Goal: Task Accomplishment & Management: Use online tool/utility

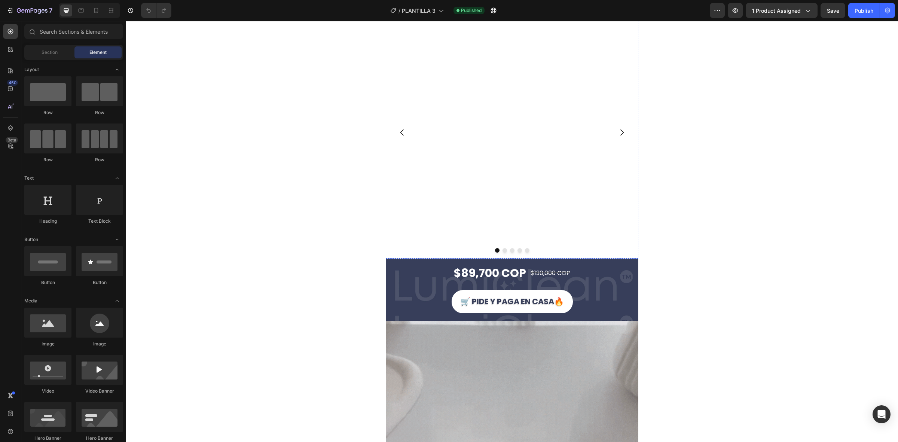
scroll to position [47, 0]
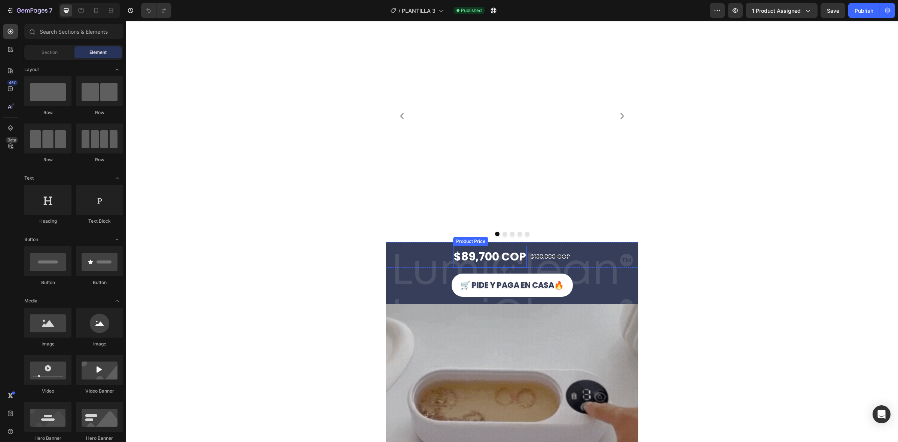
click at [502, 261] on div "$89,700 COP" at bounding box center [490, 257] width 74 height 22
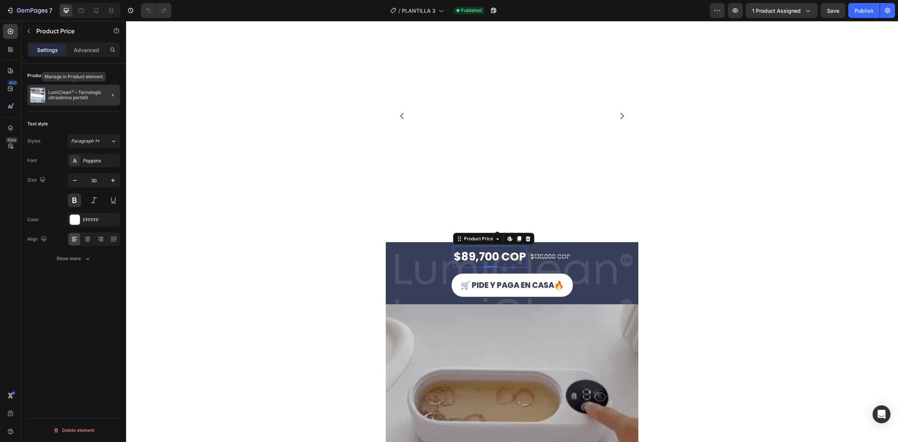
click at [71, 92] on p "LumiClean™ – Tecnología ultrasónica portátil" at bounding box center [82, 95] width 69 height 10
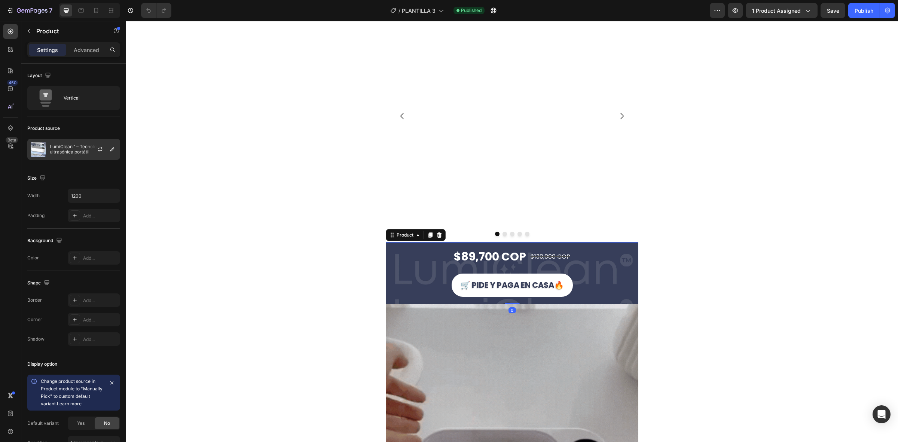
click at [50, 145] on p "LumiClean™ – Tecnología ultrasónica portátil" at bounding box center [83, 149] width 67 height 10
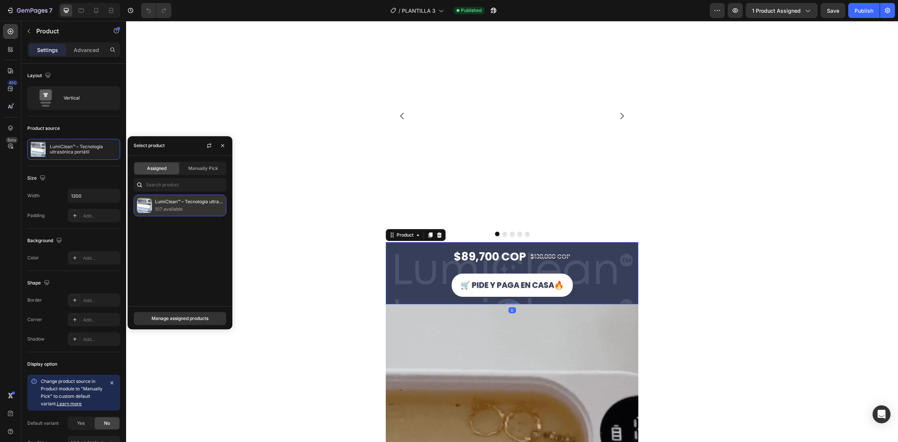
click at [166, 209] on p "107 available" at bounding box center [189, 208] width 68 height 7
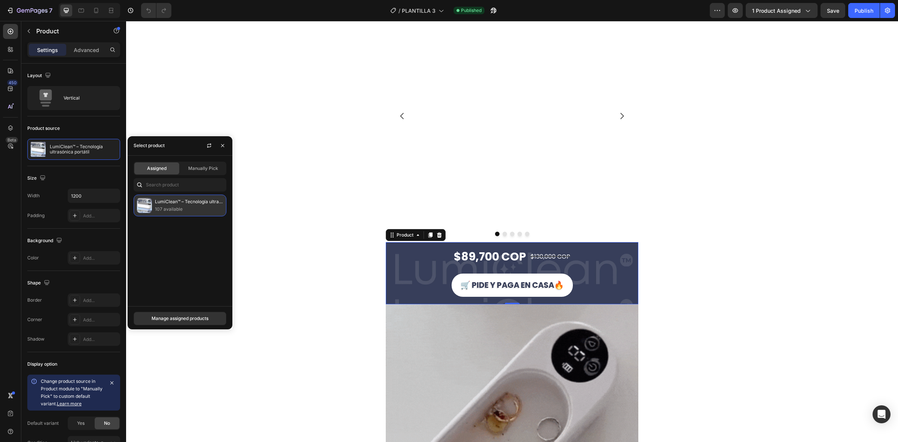
click at [174, 210] on p "107 available" at bounding box center [189, 208] width 68 height 7
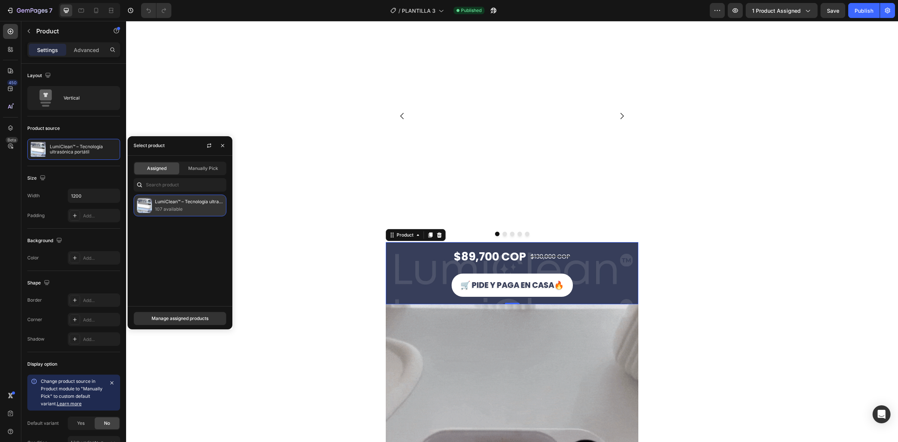
click at [192, 199] on p "LumiClean™ – Tecnología ultrasónica portátil" at bounding box center [189, 201] width 68 height 7
click at [195, 202] on p "LumiClean™ – Tecnología ultrasónica portátil" at bounding box center [189, 201] width 68 height 7
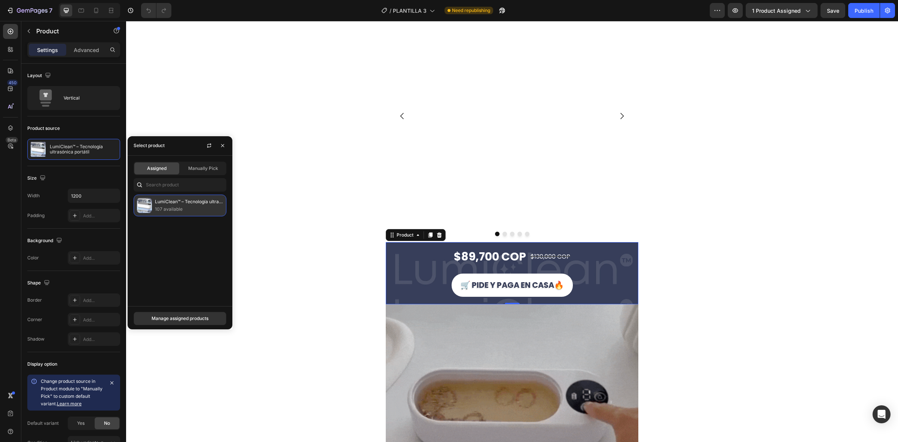
click at [202, 208] on p "107 available" at bounding box center [189, 208] width 68 height 7
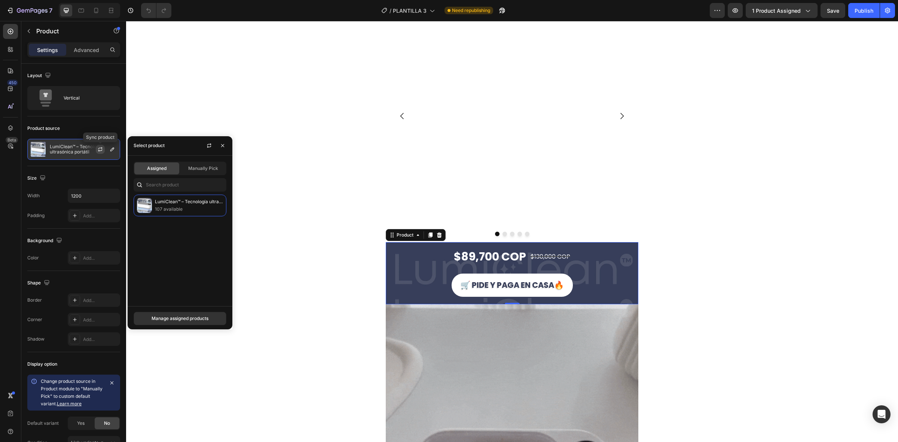
click at [98, 149] on icon "button" at bounding box center [100, 149] width 6 height 6
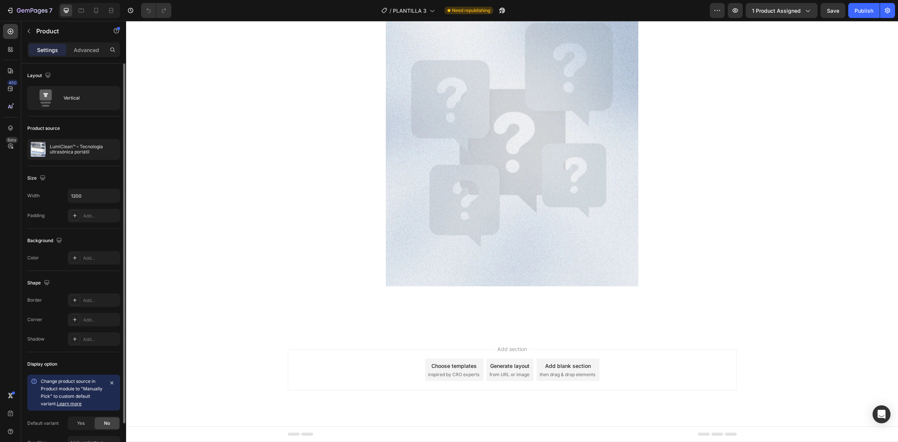
scroll to position [2058, 0]
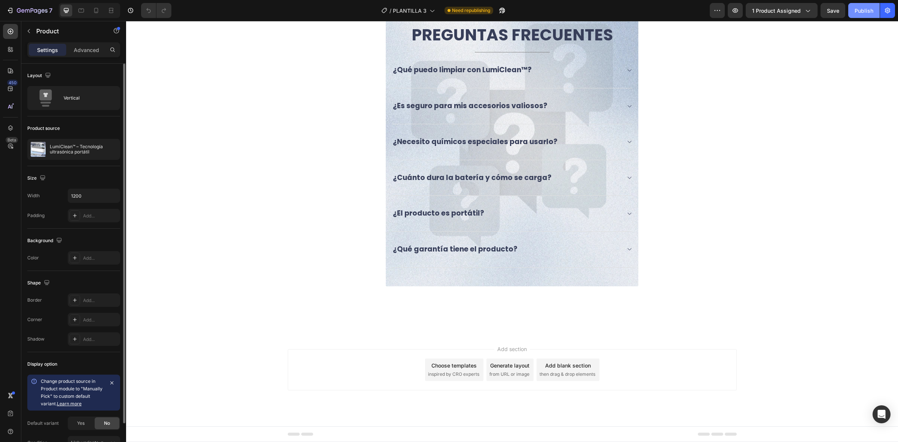
click at [850, 15] on button "Publish" at bounding box center [863, 10] width 31 height 15
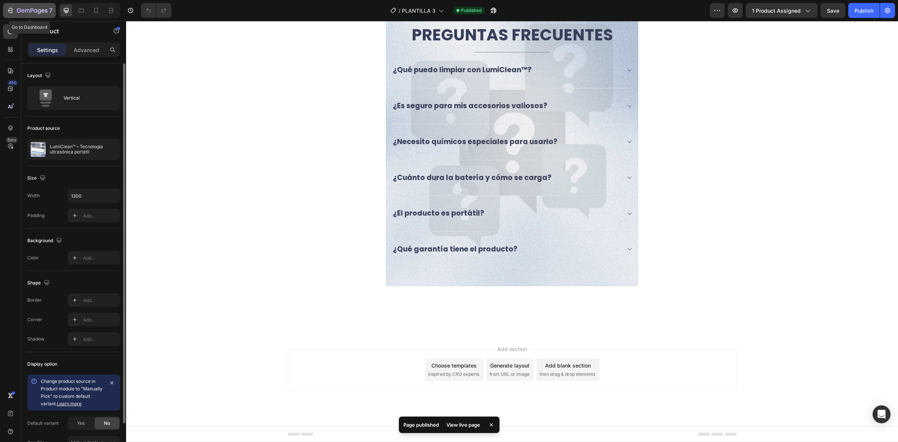
click at [22, 5] on button "7" at bounding box center [29, 10] width 53 height 15
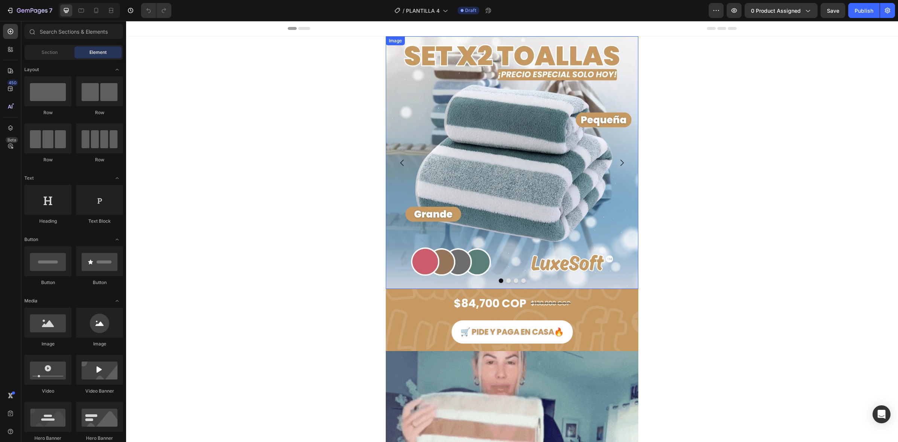
click at [456, 155] on img at bounding box center [512, 162] width 253 height 253
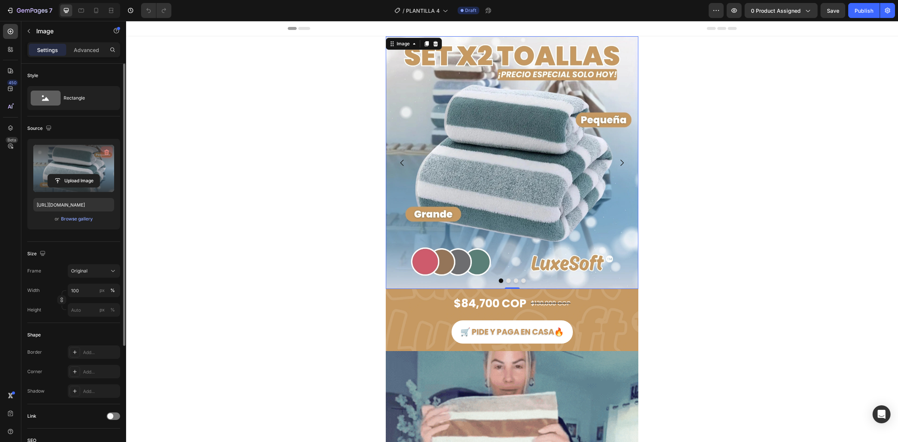
click at [105, 154] on icon "button" at bounding box center [106, 152] width 7 height 7
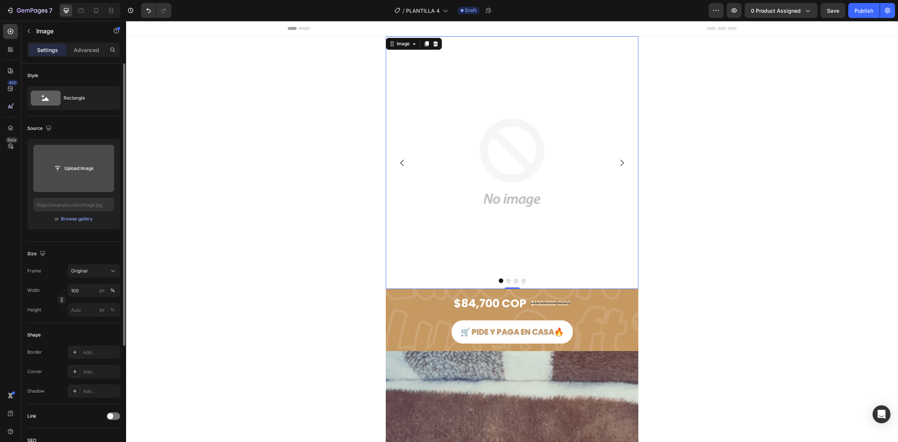
click at [105, 154] on input "file" at bounding box center [73, 168] width 81 height 47
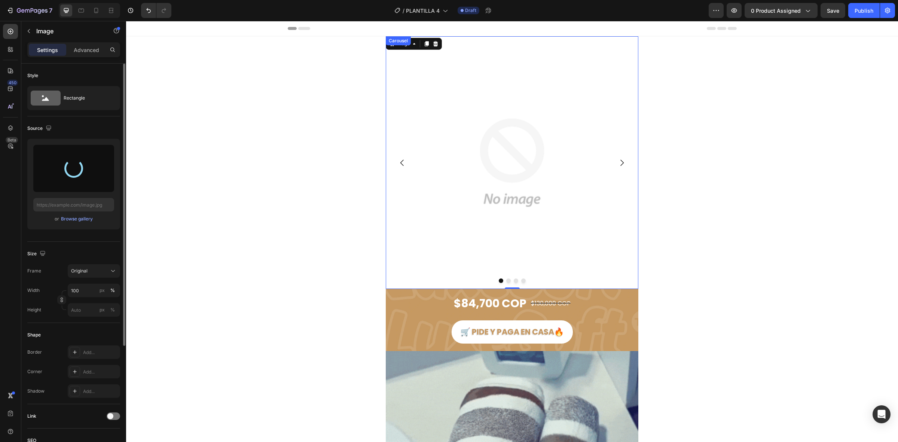
type input "https://cdn.shopify.com/s/files/1/0891/4327/9899/files/gempages_538051269424579…"
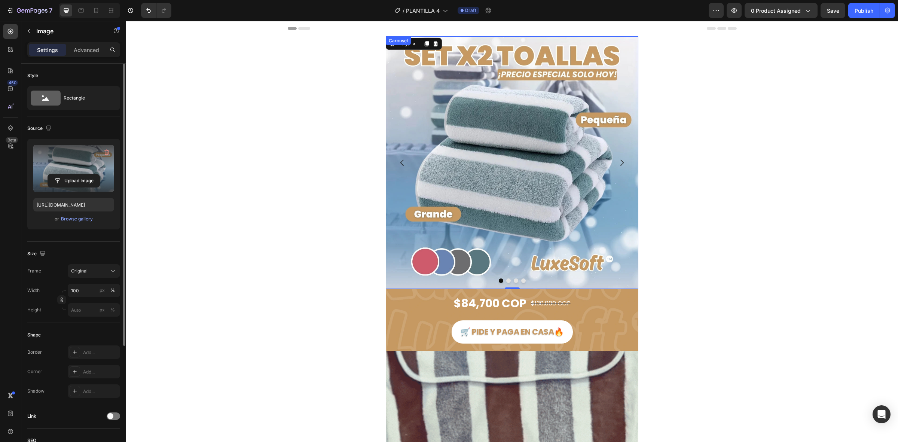
click at [620, 162] on icon "Carousel Next Arrow" at bounding box center [621, 162] width 9 height 9
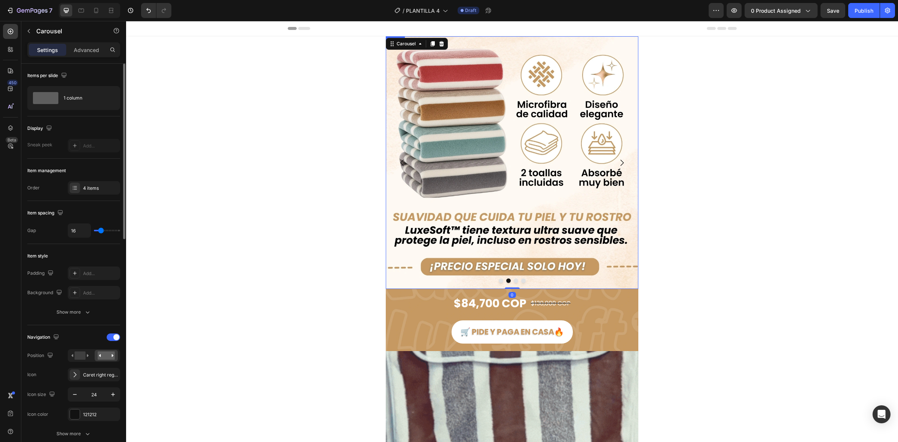
click at [544, 163] on img at bounding box center [512, 162] width 253 height 253
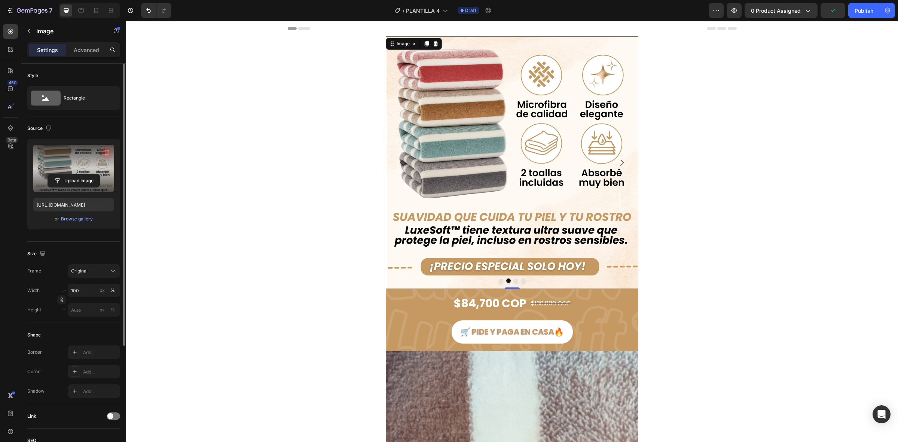
click at [104, 154] on icon "button" at bounding box center [106, 152] width 7 height 7
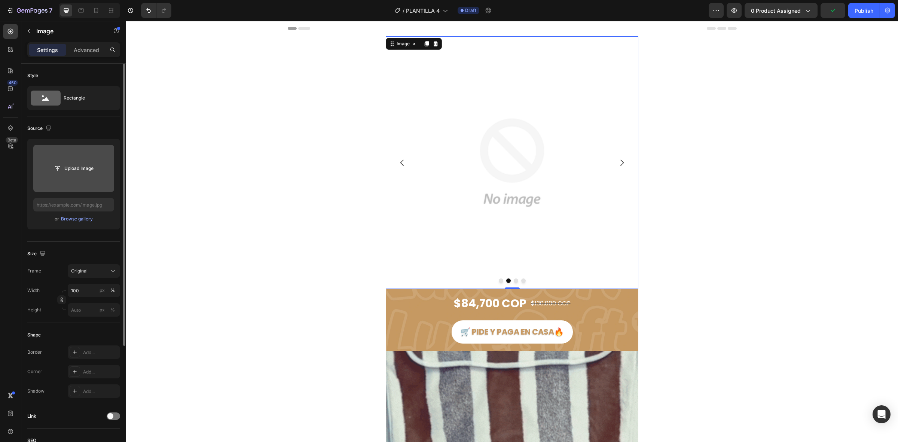
click at [103, 154] on input "file" at bounding box center [73, 168] width 81 height 47
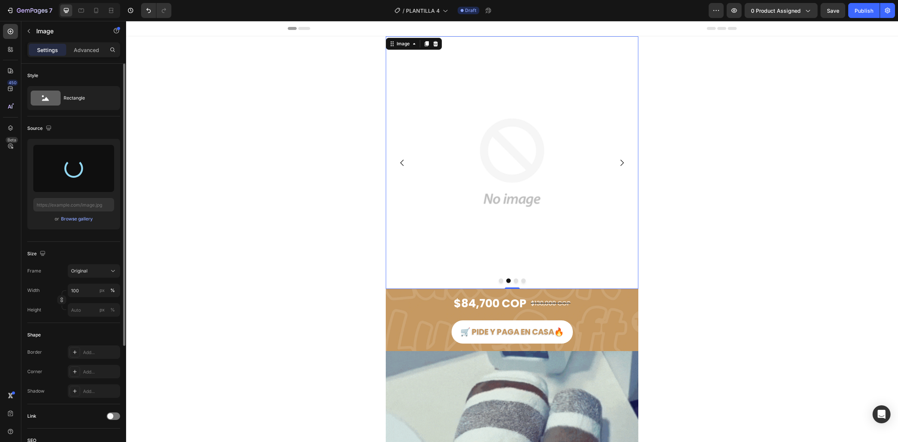
type input "https://cdn.shopify.com/s/files/1/0891/4327/9899/files/gempages_538051269424579…"
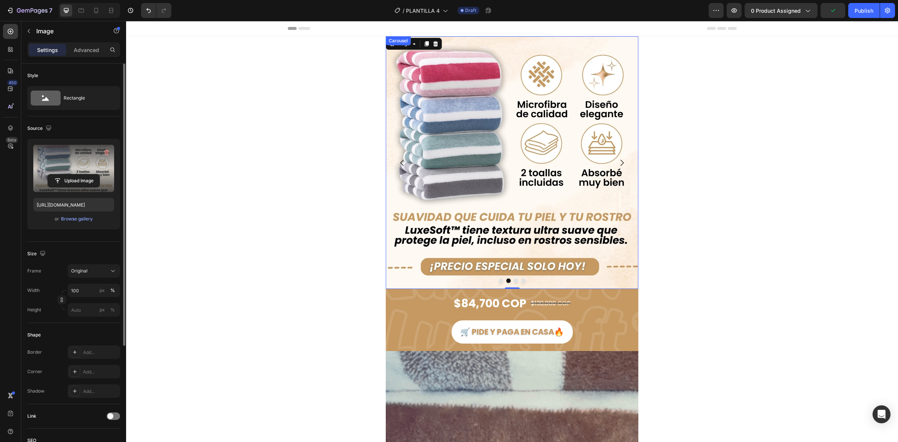
click at [618, 161] on icon "Carousel Next Arrow" at bounding box center [621, 162] width 9 height 9
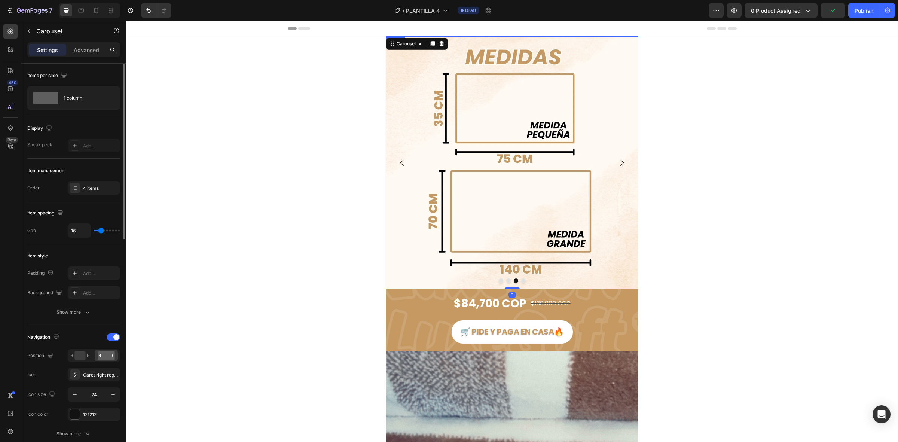
click at [537, 156] on img at bounding box center [512, 162] width 253 height 253
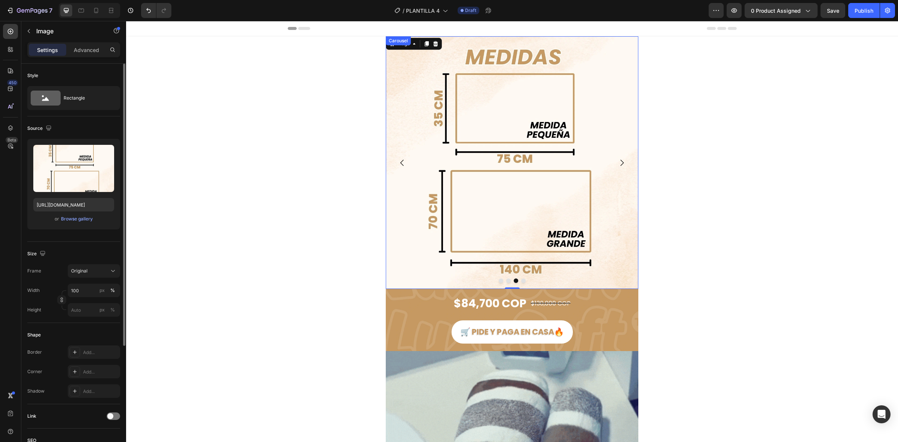
click at [617, 158] on icon "Carousel Next Arrow" at bounding box center [621, 162] width 9 height 9
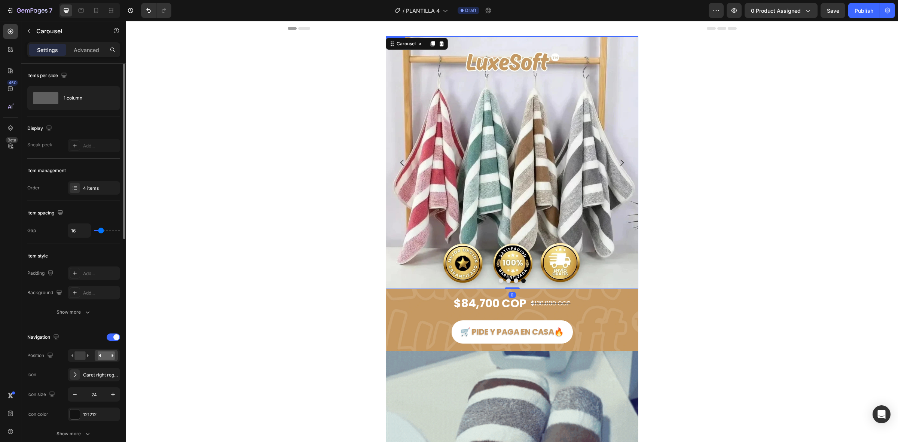
click at [577, 152] on img at bounding box center [512, 162] width 253 height 253
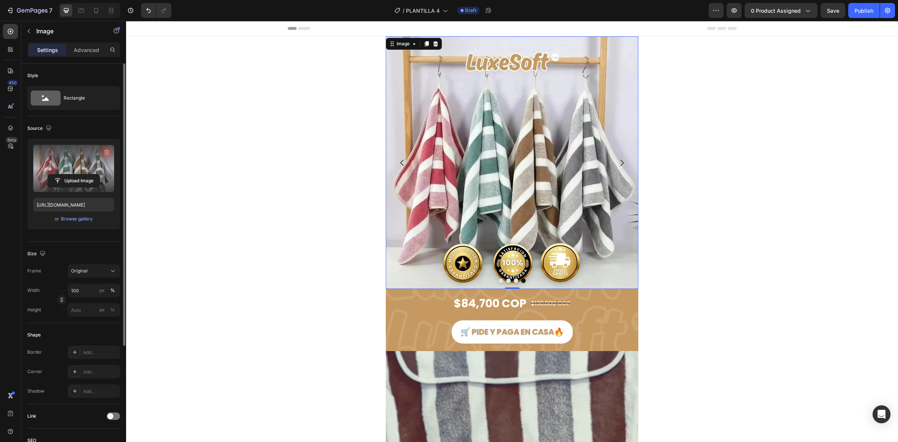
click at [103, 152] on icon "button" at bounding box center [106, 152] width 7 height 7
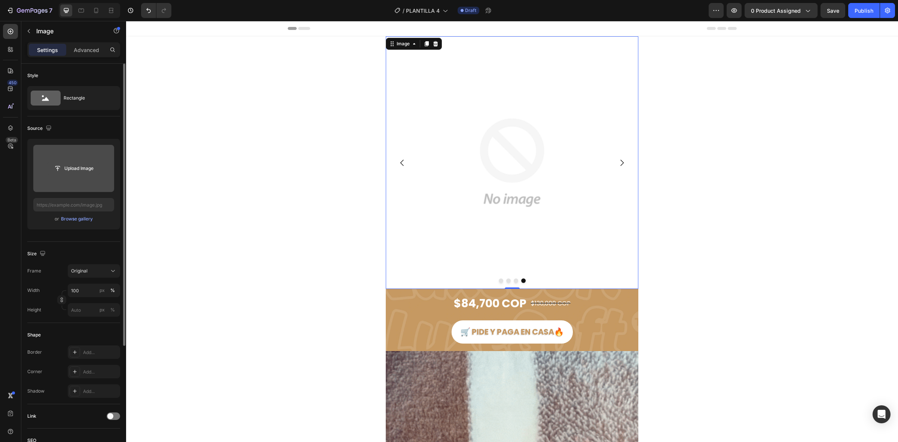
click at [89, 167] on input "file" at bounding box center [74, 168] width 52 height 13
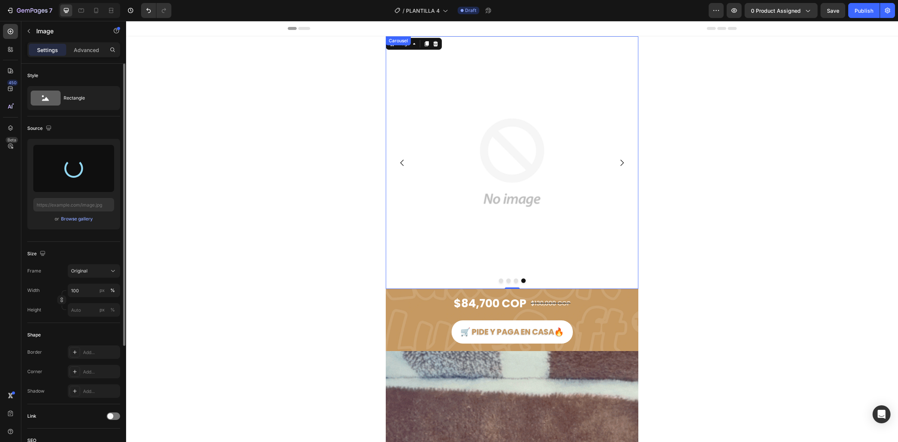
type input "https://cdn.shopify.com/s/files/1/0891/4327/9899/files/gempages_538051269424579…"
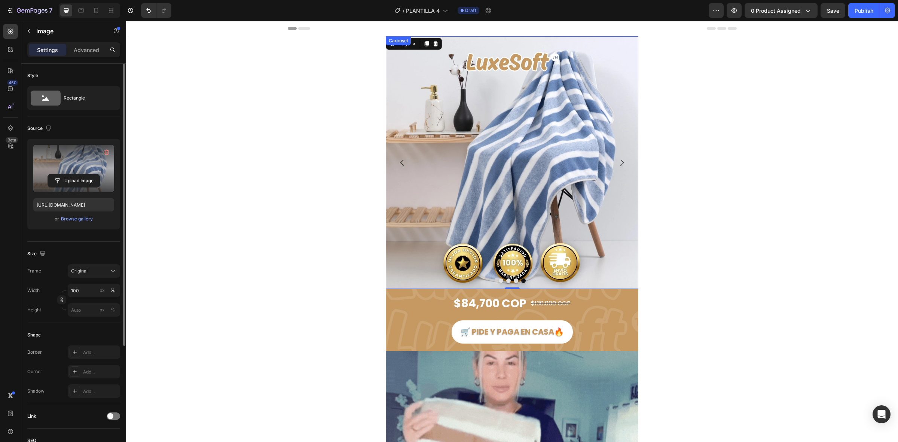
click at [398, 159] on icon "Carousel Back Arrow" at bounding box center [402, 162] width 9 height 9
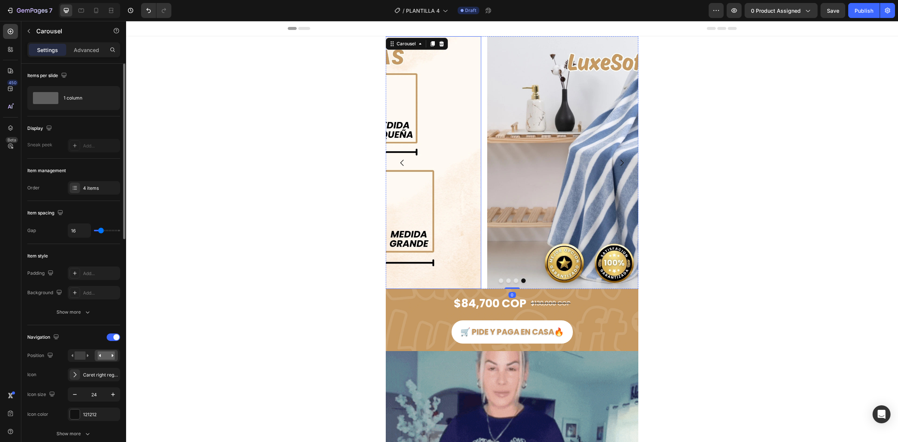
click at [481, 147] on img at bounding box center [355, 162] width 253 height 253
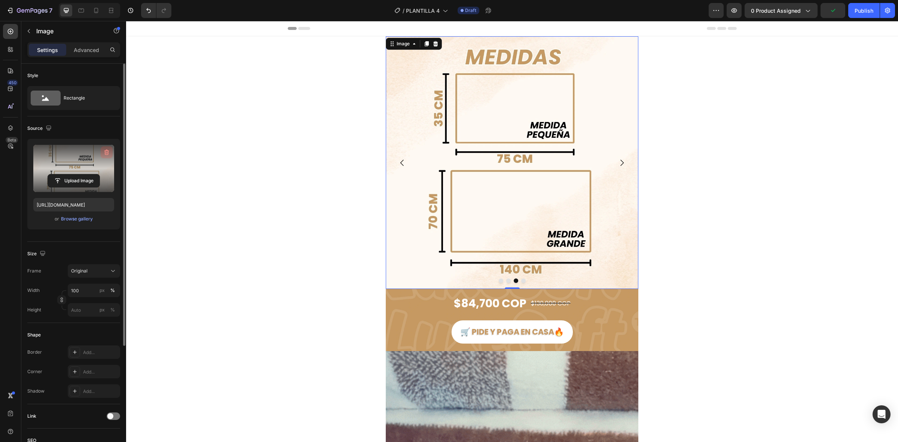
click at [109, 148] on button "button" at bounding box center [107, 152] width 12 height 12
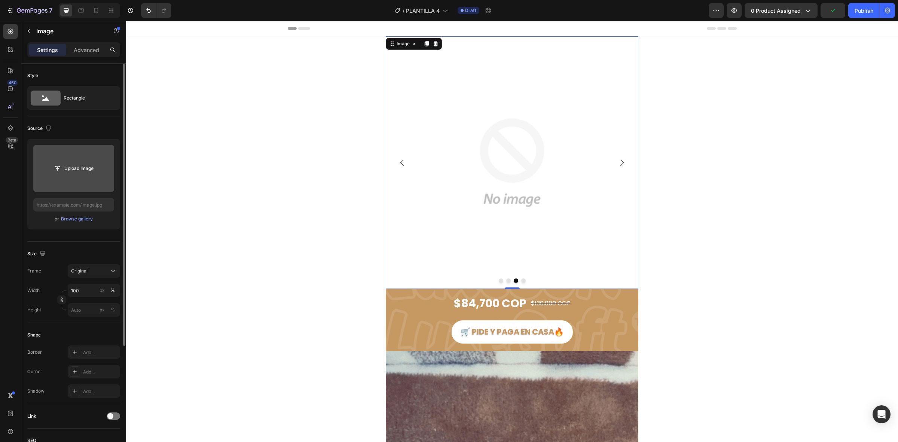
click at [91, 168] on input "file" at bounding box center [74, 168] width 52 height 13
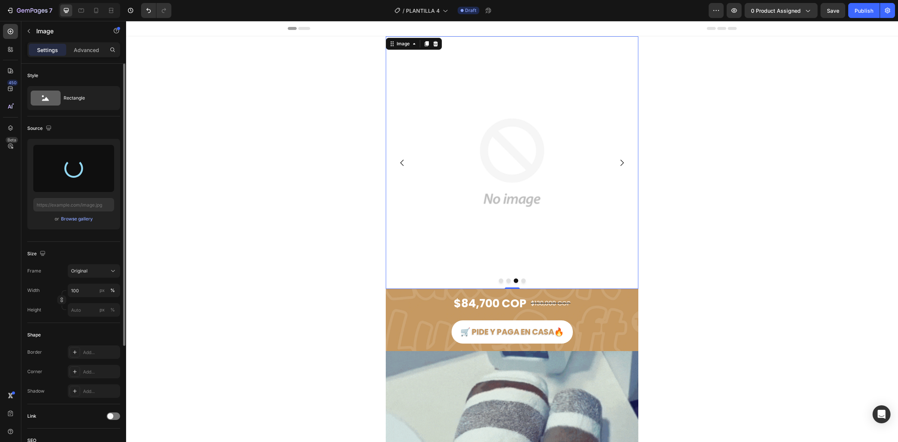
type input "https://cdn.shopify.com/s/files/1/0891/4327/9899/files/gempages_538051269424579…"
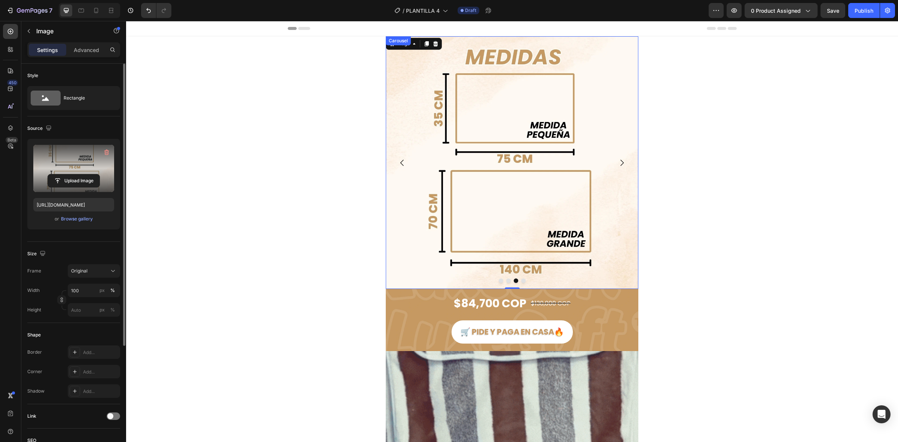
click at [398, 165] on icon "Carousel Back Arrow" at bounding box center [402, 162] width 9 height 9
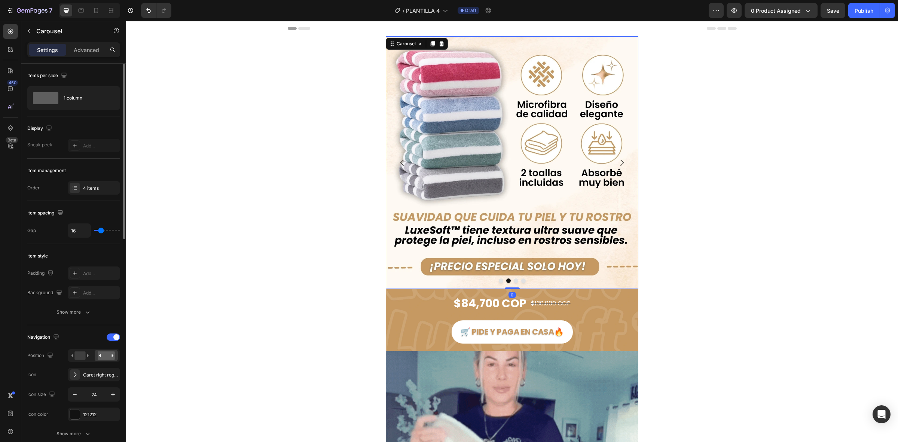
click at [398, 165] on icon "Carousel Back Arrow" at bounding box center [402, 162] width 9 height 9
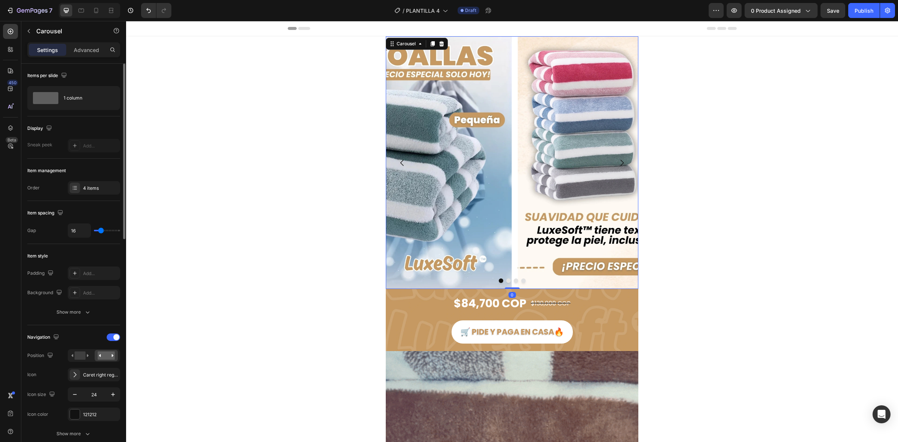
click at [398, 165] on icon "Carousel Back Arrow" at bounding box center [402, 162] width 9 height 9
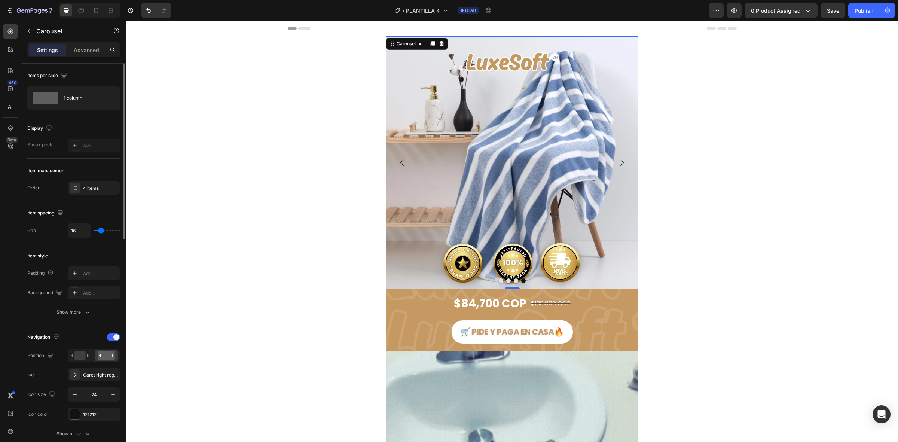
click at [617, 168] on button "Carousel Next Arrow" at bounding box center [621, 162] width 21 height 21
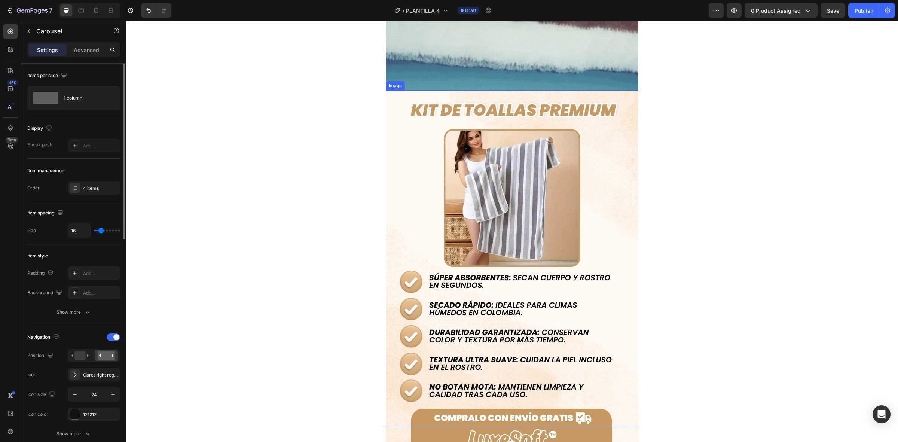
scroll to position [514, 0]
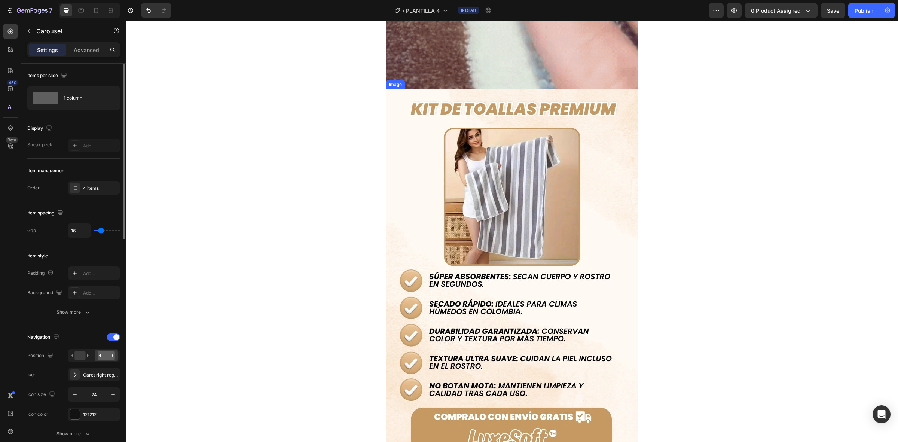
click at [479, 235] on img at bounding box center [512, 257] width 253 height 337
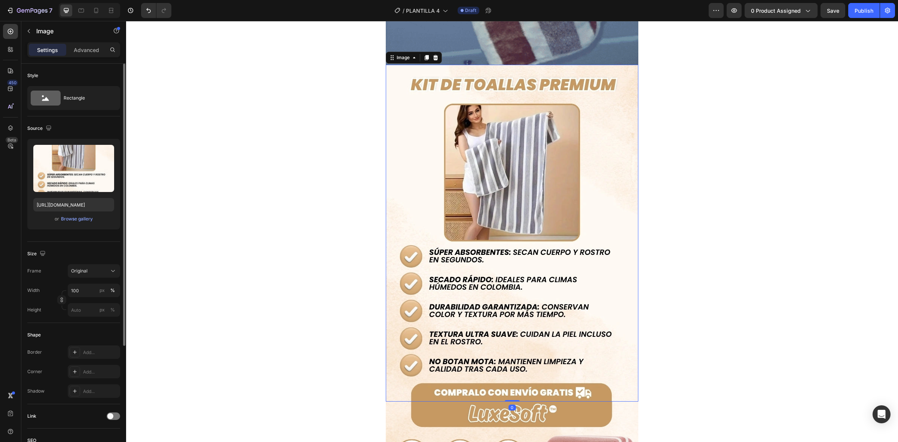
scroll to position [561, 0]
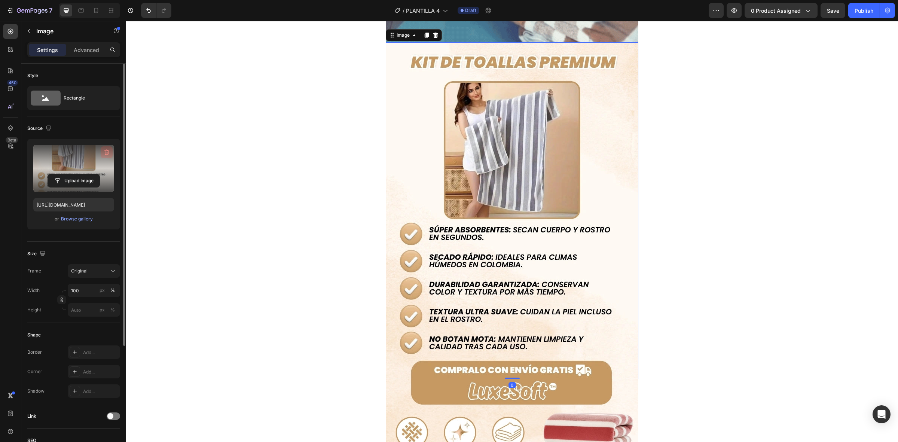
click at [107, 153] on icon "button" at bounding box center [106, 152] width 7 height 7
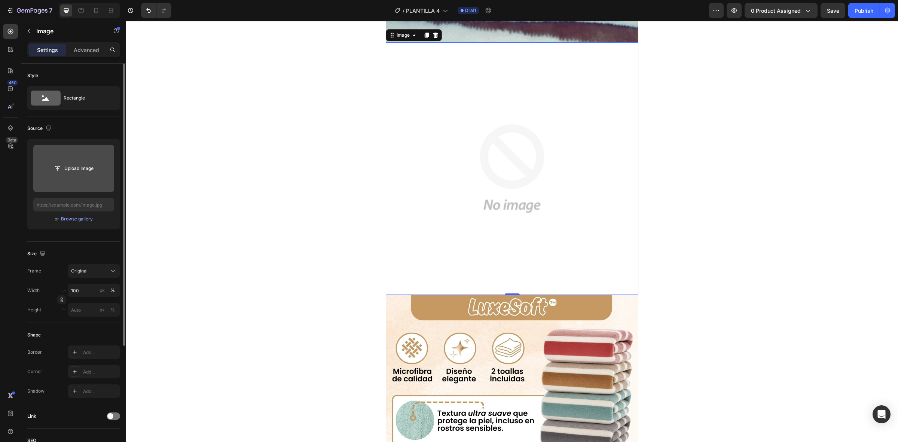
click at [107, 153] on input "file" at bounding box center [73, 168] width 81 height 47
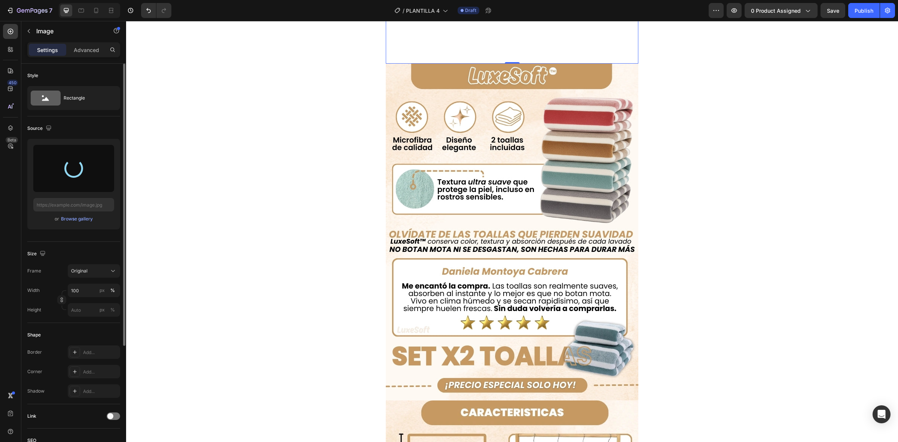
scroll to position [795, 0]
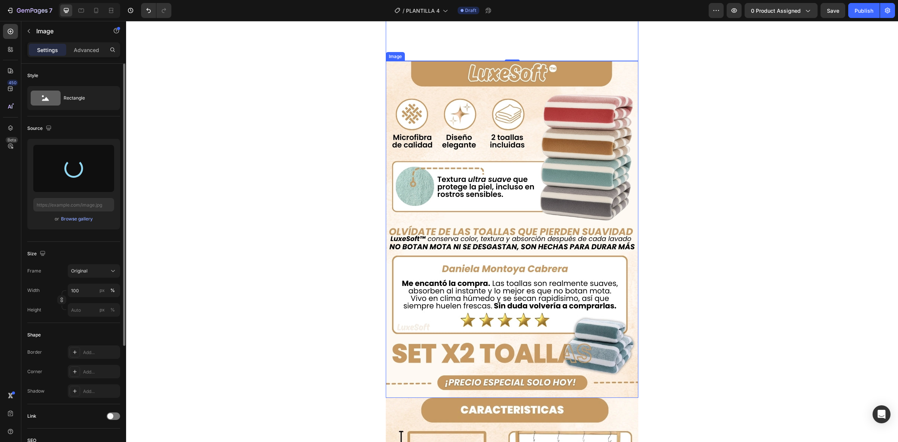
type input "https://cdn.shopify.com/s/files/1/0891/4327/9899/files/gempages_538051269424579…"
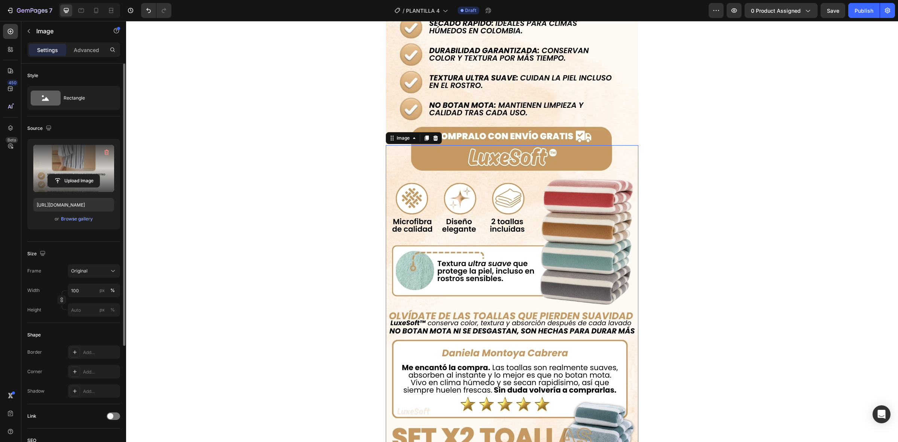
click at [485, 174] on img at bounding box center [512, 313] width 253 height 337
click at [104, 156] on icon "button" at bounding box center [106, 152] width 7 height 7
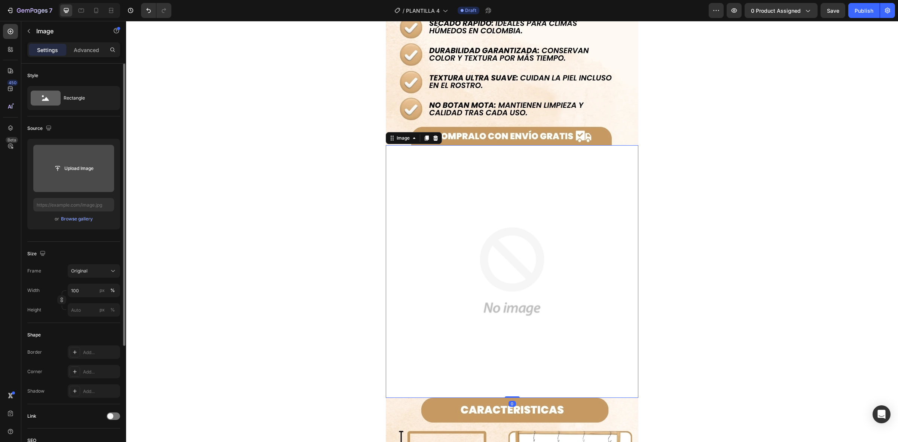
click at [104, 156] on input "file" at bounding box center [73, 168] width 81 height 47
type input "https://cdn.shopify.com/s/files/1/0891/4327/9899/files/gempages_538051269424579…"
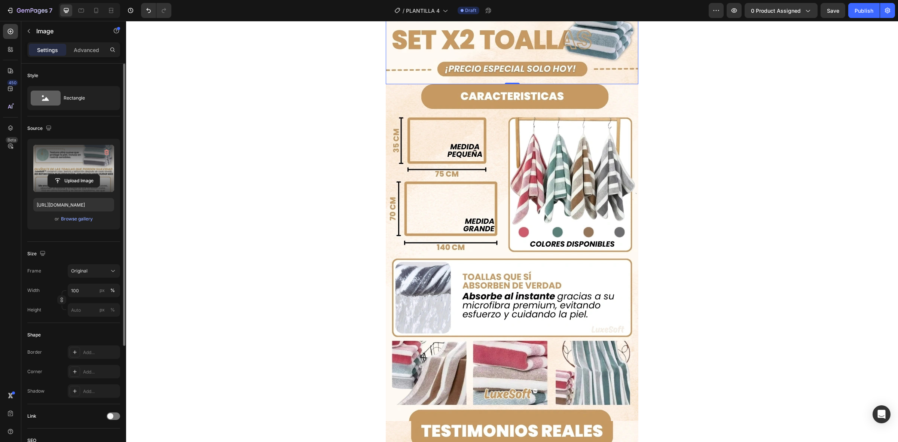
scroll to position [1216, 0]
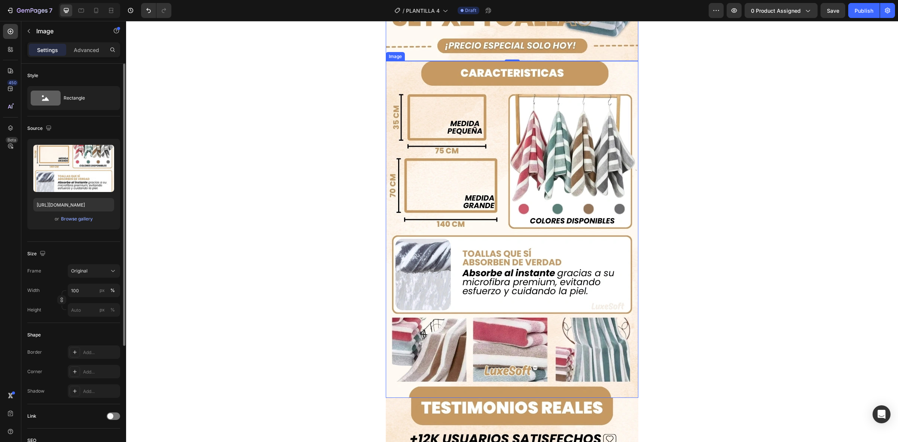
click at [526, 206] on img at bounding box center [512, 229] width 253 height 337
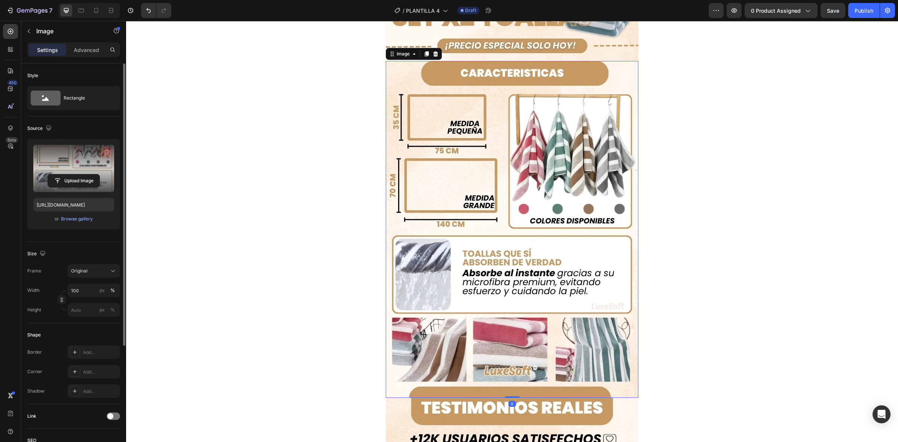
click at [110, 153] on button "button" at bounding box center [107, 152] width 12 height 12
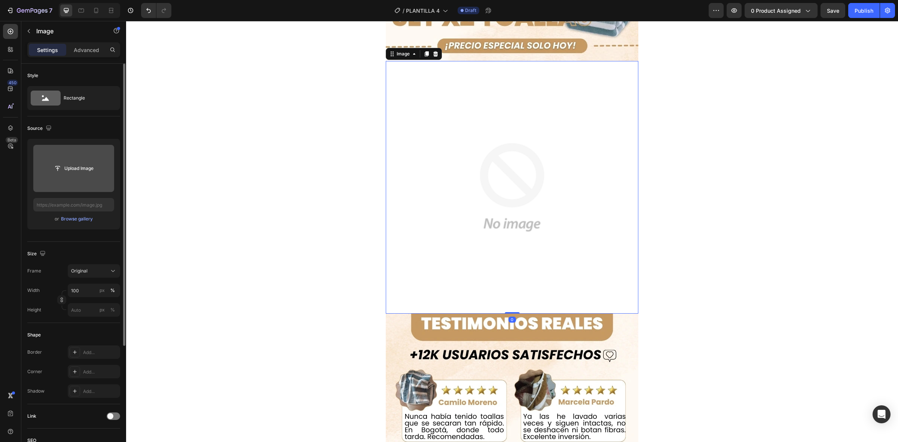
click at [89, 159] on input "file" at bounding box center [73, 168] width 81 height 47
type input "https://cdn.shopify.com/s/files/1/0891/4327/9899/files/gempages_538051269424579…"
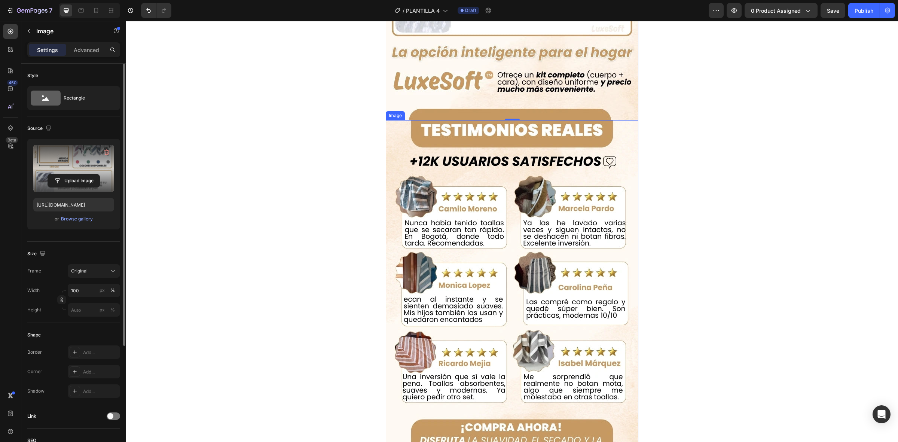
scroll to position [1497, 0]
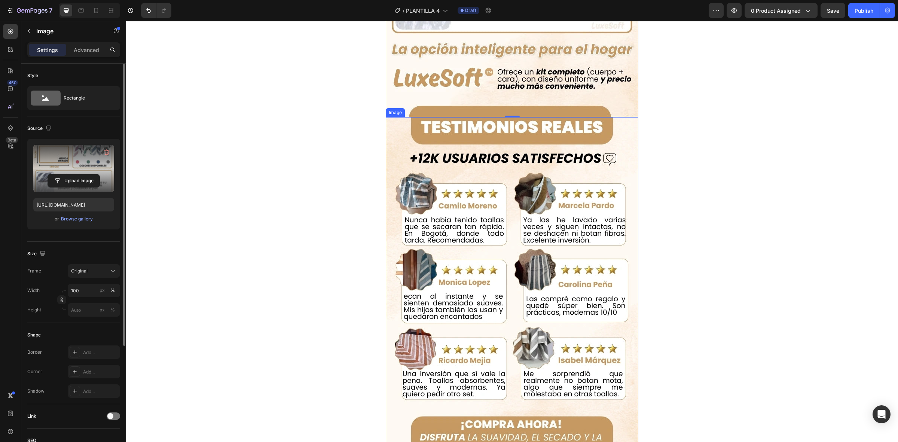
click at [517, 266] on img at bounding box center [512, 285] width 253 height 337
click at [106, 149] on icon "button" at bounding box center [106, 152] width 7 height 7
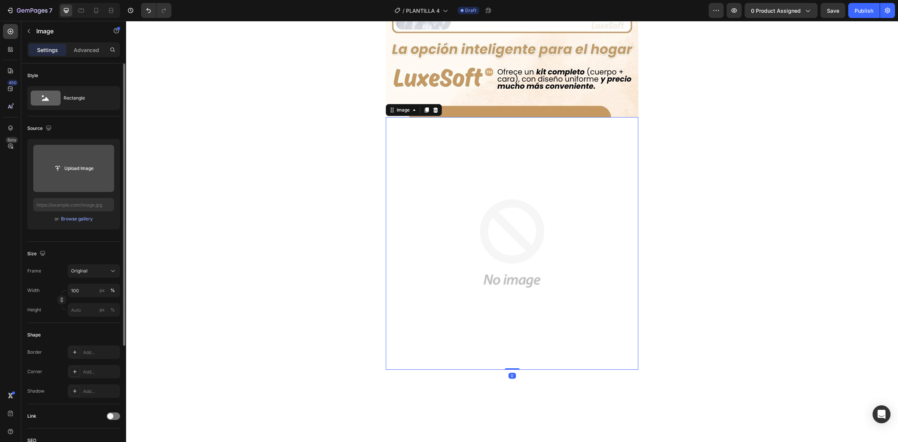
click at [100, 150] on input "file" at bounding box center [73, 168] width 81 height 47
type input "https://cdn.shopify.com/s/files/1/0891/4327/9899/files/gempages_538051269424579…"
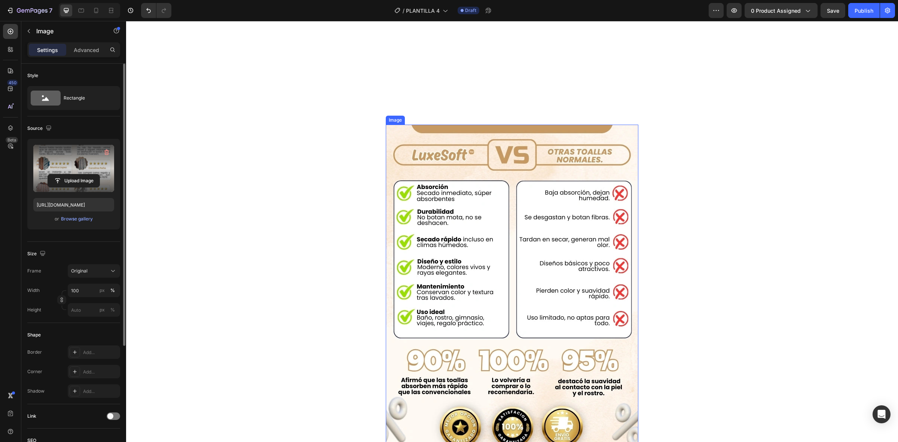
scroll to position [1964, 0]
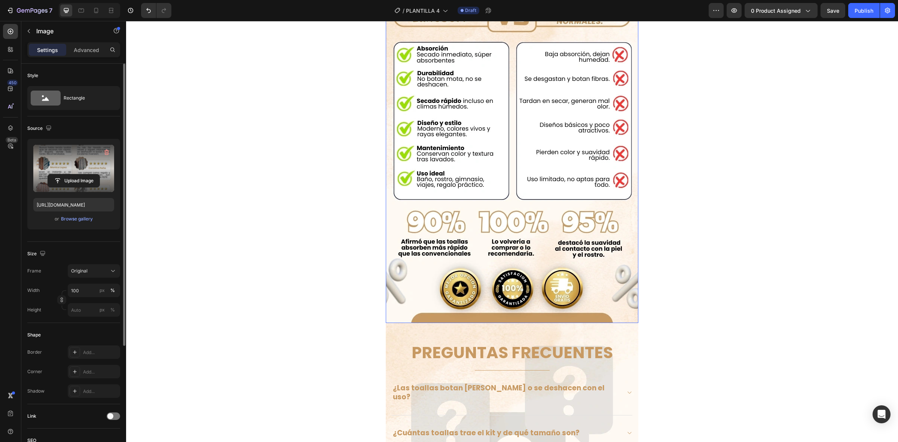
click at [466, 186] on img at bounding box center [512, 154] width 253 height 337
click at [107, 155] on icon "button" at bounding box center [106, 153] width 5 height 6
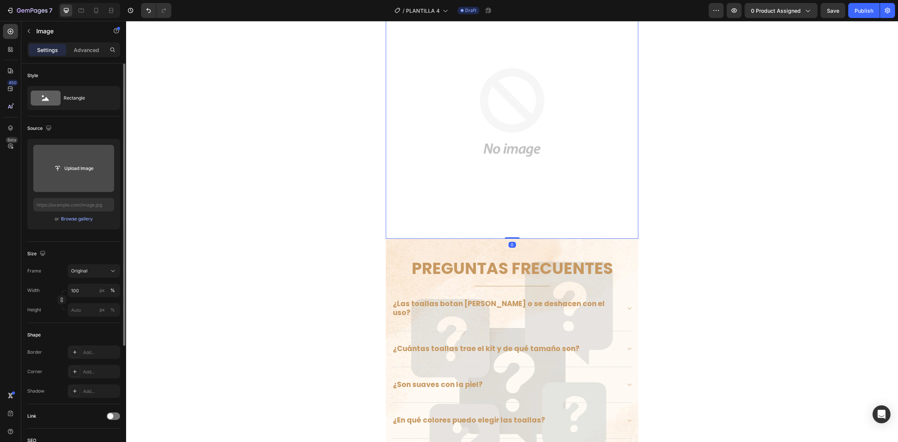
click at [97, 158] on input "file" at bounding box center [73, 168] width 81 height 47
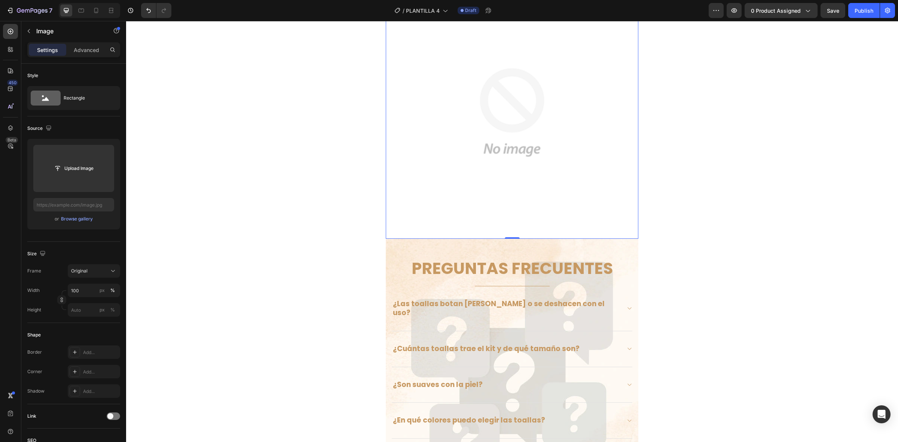
type input "https://cdn.shopify.com/s/files/1/0891/4327/9899/files/gempages_538051269424579…"
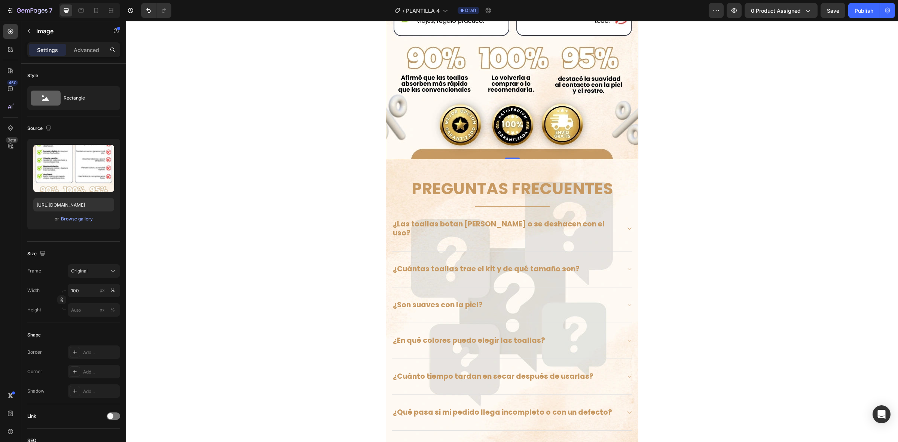
scroll to position [2151, 0]
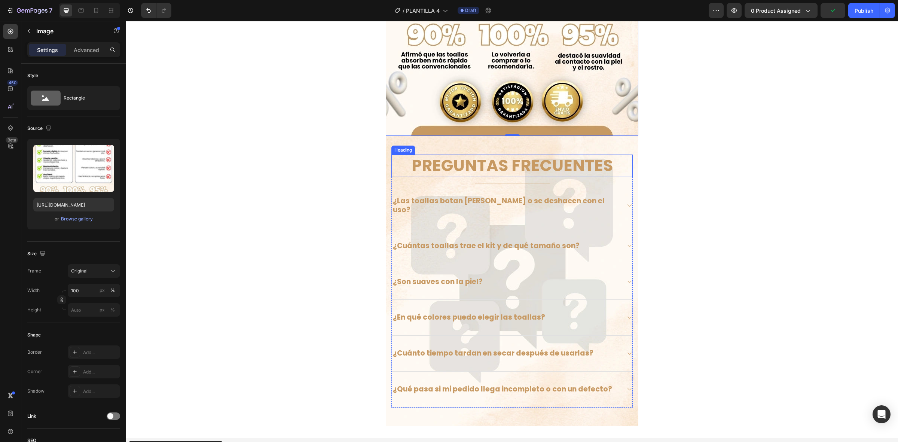
click at [485, 165] on h2 "PREGUNTAS FRECUENTES" at bounding box center [511, 166] width 241 height 22
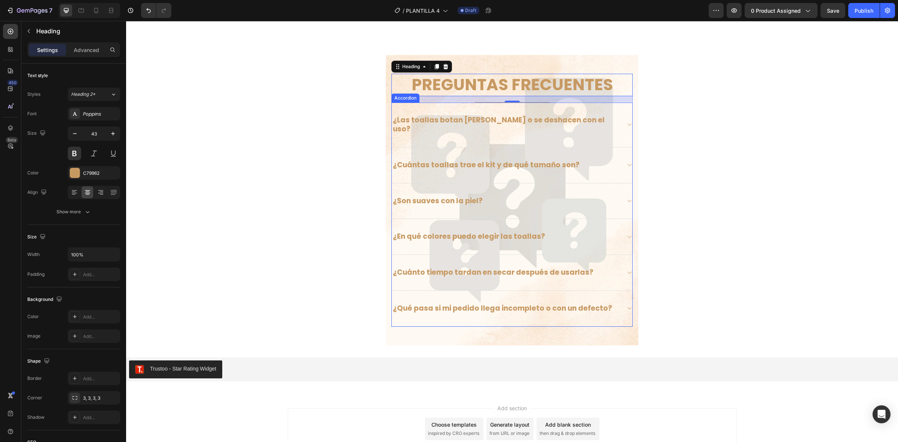
scroll to position [2284, 0]
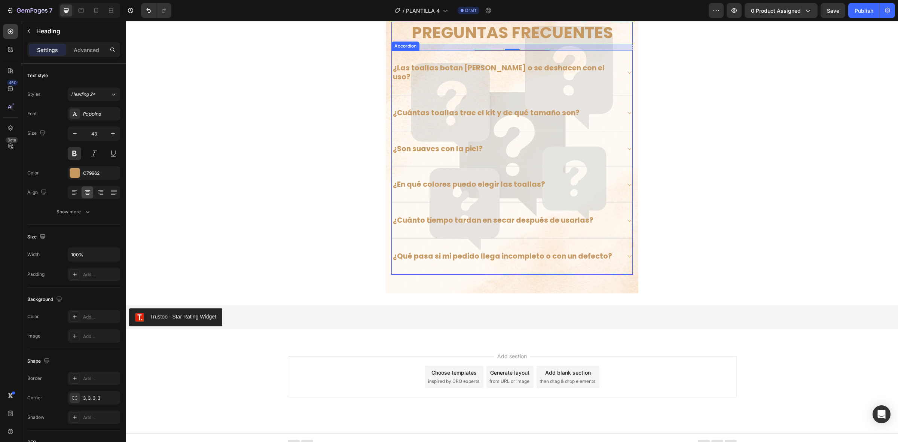
click at [595, 66] on div "¿Las toallas botan mota o se deshacen con el uso?" at bounding box center [506, 72] width 229 height 21
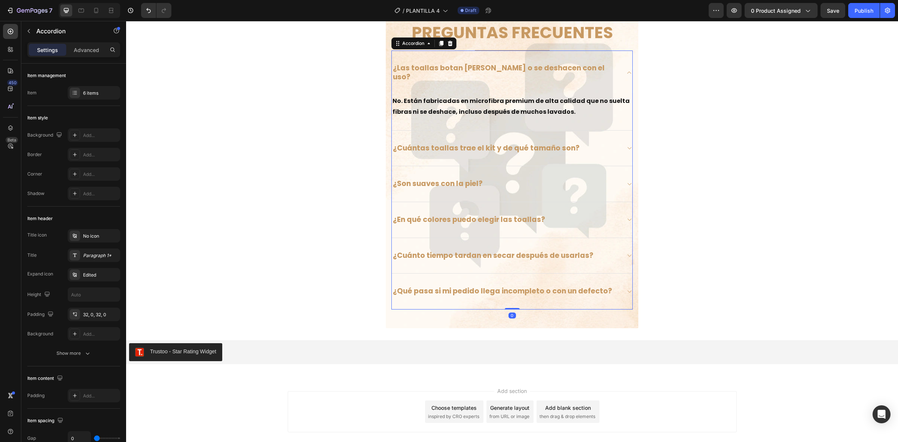
click at [595, 66] on div "¿Las toallas botan mota o se deshacen con el uso?" at bounding box center [506, 72] width 229 height 21
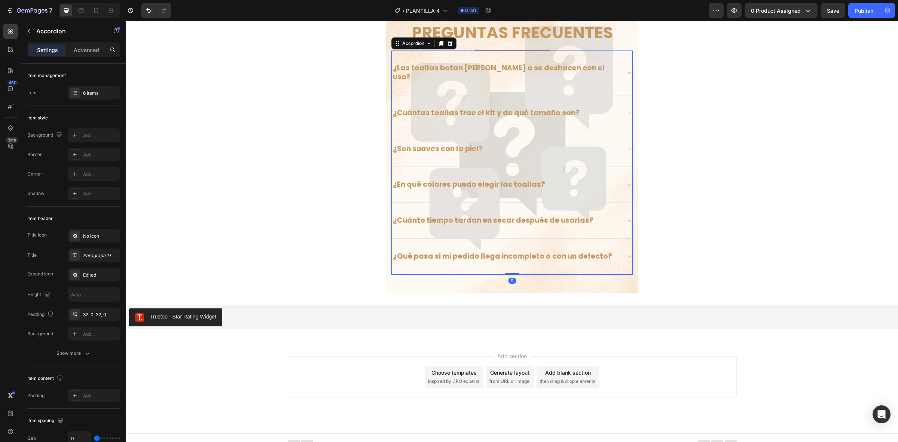
click at [596, 107] on div "¿Cuántas toallas trae el kit y de qué tamaño son?" at bounding box center [506, 113] width 229 height 12
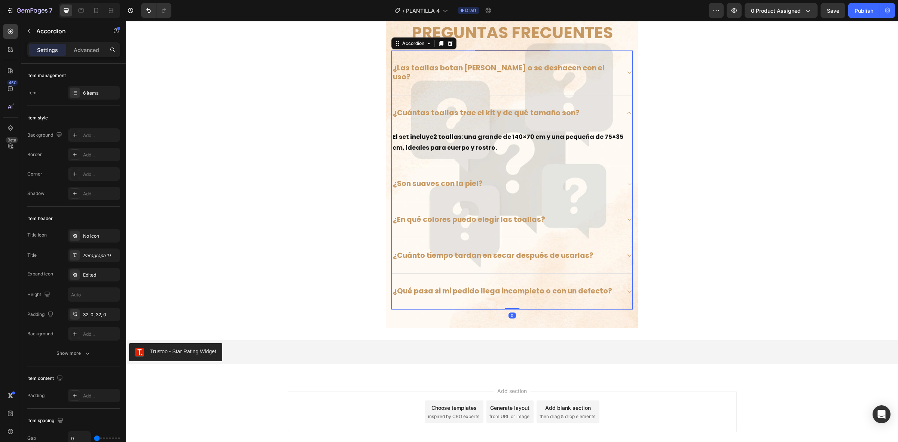
click at [597, 107] on div "¿Cuántas toallas trae el kit y de qué tamaño son?" at bounding box center [506, 113] width 229 height 12
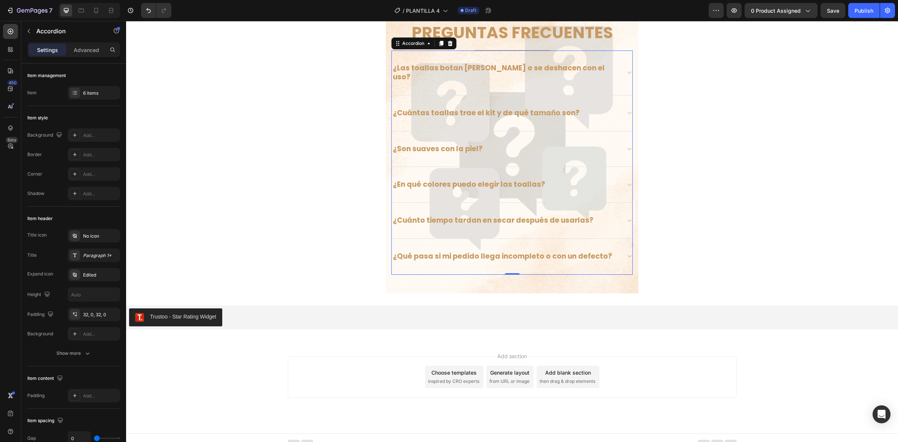
click at [576, 146] on div "¿Son suaves con la piel?" at bounding box center [506, 149] width 229 height 12
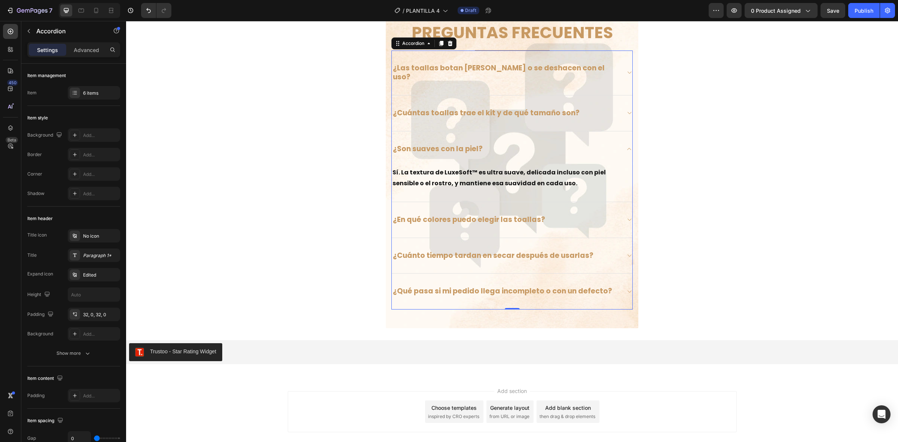
click at [575, 146] on div "¿Son suaves con la piel?" at bounding box center [506, 149] width 229 height 12
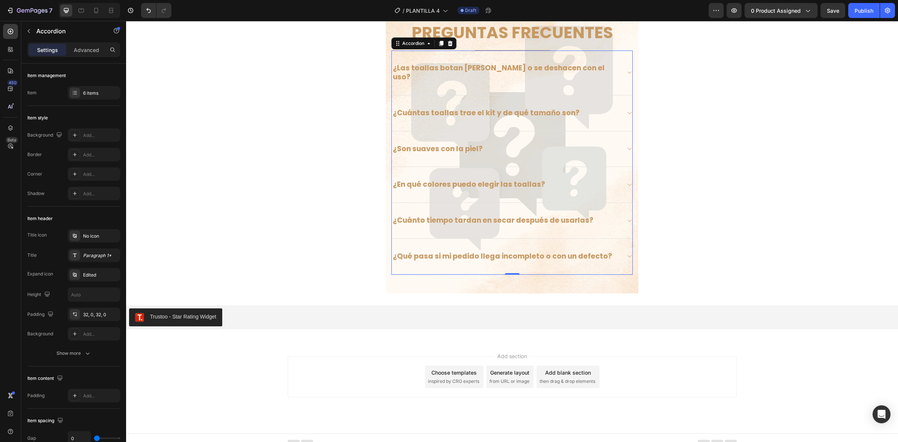
click at [574, 183] on div "¿En qué colores puedo elegir las toallas?" at bounding box center [512, 185] width 241 height 36
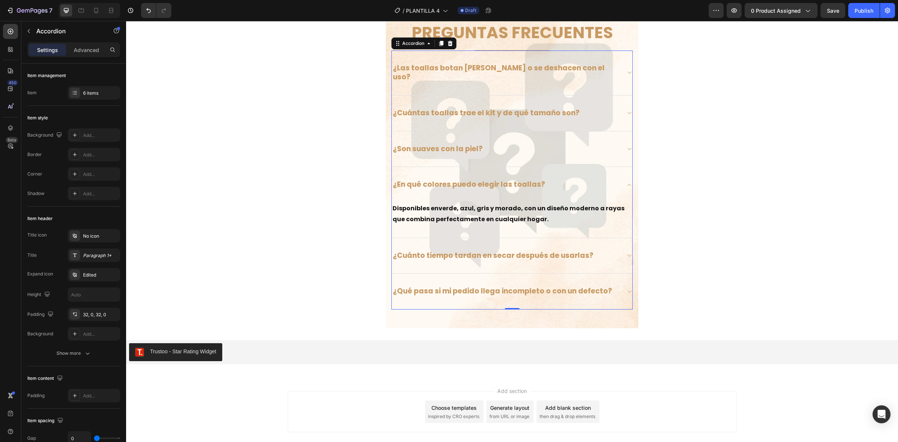
click at [574, 183] on div "¿En qué colores puedo elegir las toallas?" at bounding box center [512, 185] width 241 height 36
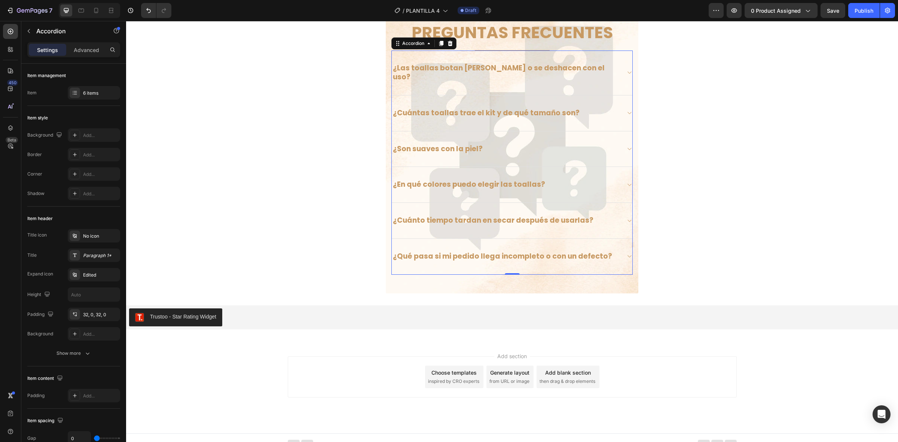
click at [598, 216] on div "¿Cuánto tiempo tardan en secar después de usarlas?" at bounding box center [506, 221] width 229 height 12
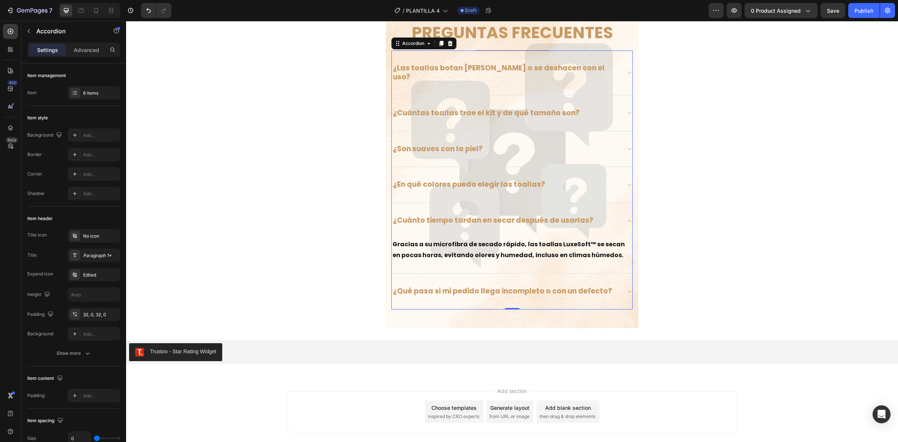
click at [598, 216] on div "¿Cuánto tiempo tardan en secar después de usarlas?" at bounding box center [506, 221] width 229 height 12
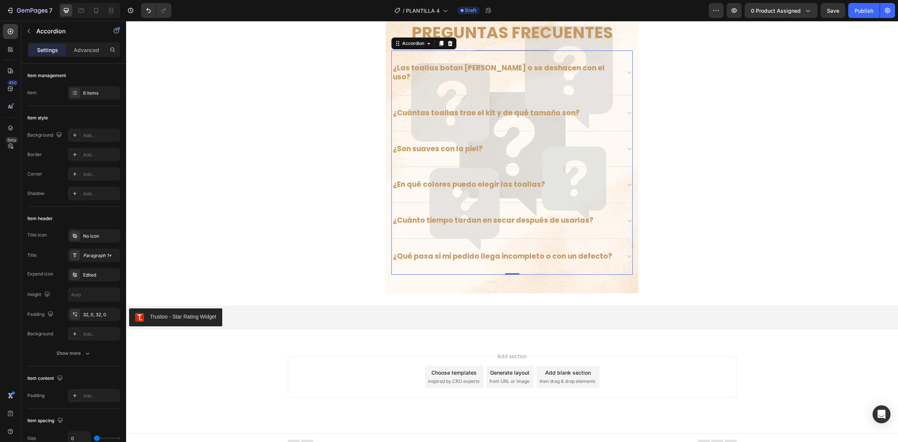
click at [614, 251] on div "¿Qué pasa si mi pedido llega incompleto o con un defecto?" at bounding box center [506, 257] width 229 height 12
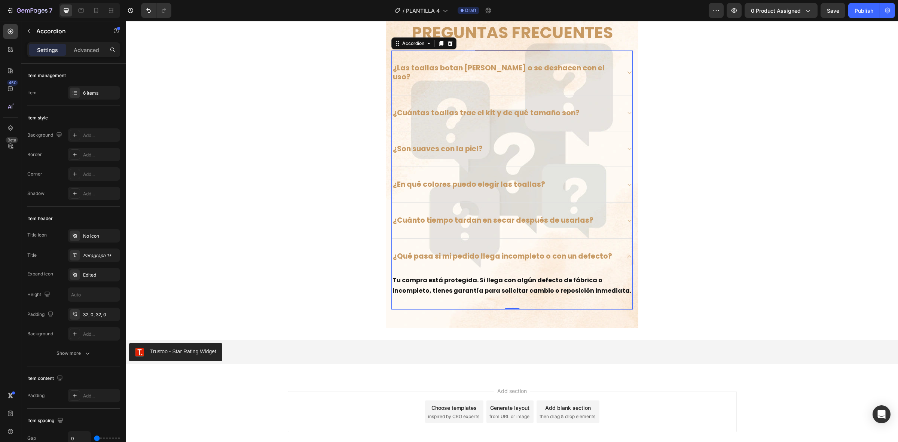
click at [614, 251] on div "¿Qué pasa si mi pedido llega incompleto o con un defecto?" at bounding box center [506, 257] width 229 height 12
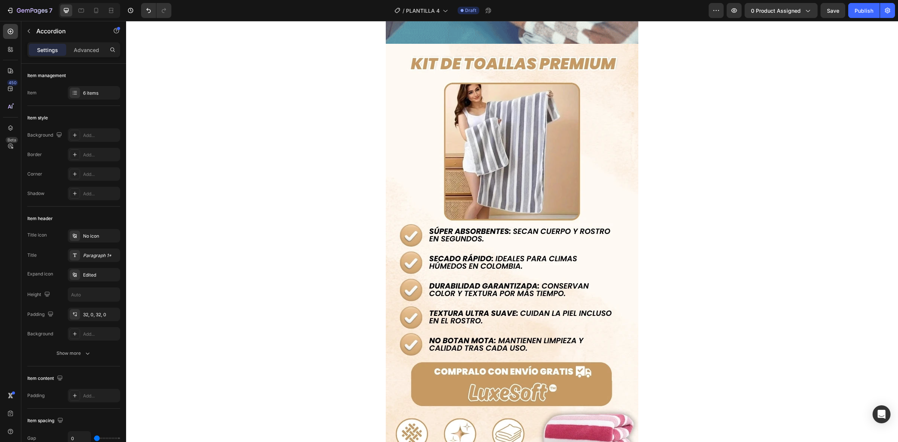
scroll to position [460, 0]
